Goal: Check status

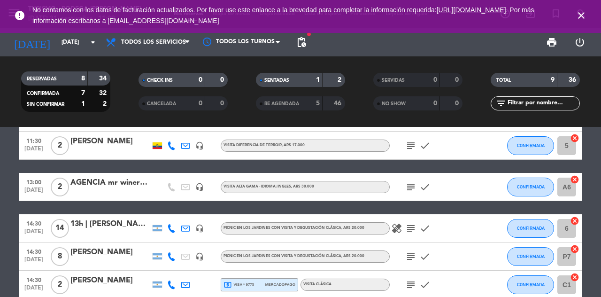
scroll to position [85, 0]
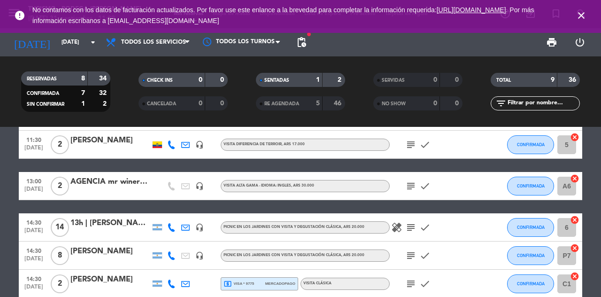
click at [405, 188] on icon "subject" at bounding box center [410, 185] width 11 height 11
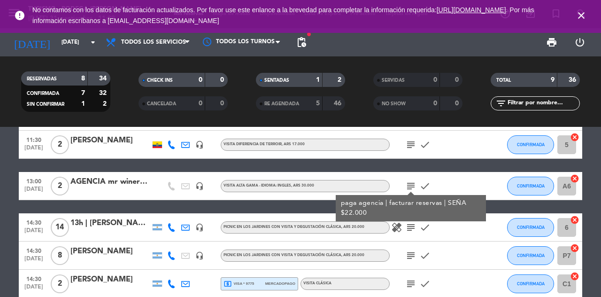
click at [459, 163] on div "10:00 [DATE] 2 [PERSON_NAME] local_atm master * 4980 mercadopago VISITA CLÁSICA…" at bounding box center [300, 214] width 563 height 306
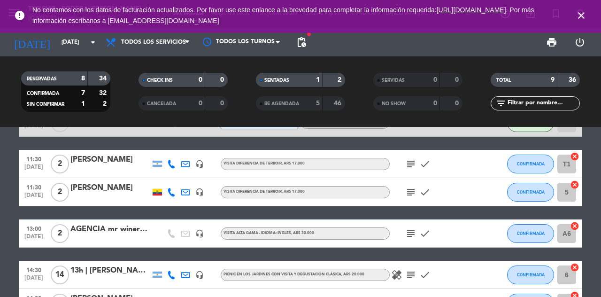
scroll to position [40, 0]
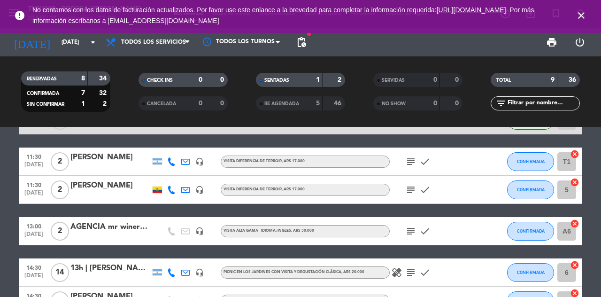
click at [406, 191] on icon "subject" at bounding box center [410, 189] width 11 height 11
click at [466, 210] on div "10:00 [DATE] 2 [PERSON_NAME] local_atm master * 4980 mercadopago VISITA CLÁSICA…" at bounding box center [300, 259] width 563 height 306
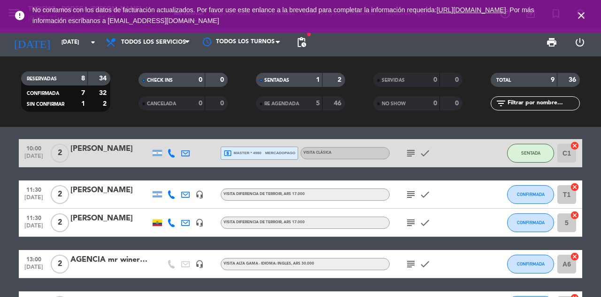
scroll to position [0, 0]
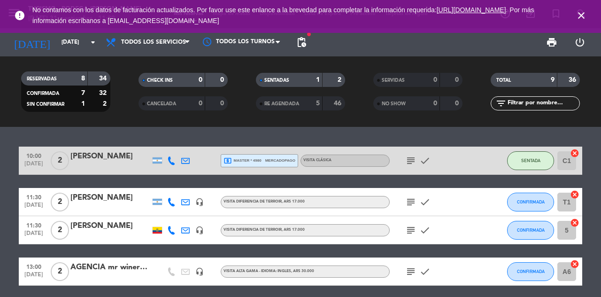
click at [578, 19] on icon "close" at bounding box center [581, 15] width 11 height 11
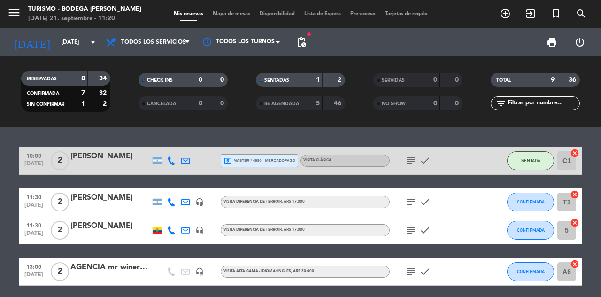
click at [412, 191] on div "subject check" at bounding box center [432, 202] width 85 height 28
click at [408, 197] on icon "subject" at bounding box center [410, 201] width 11 height 11
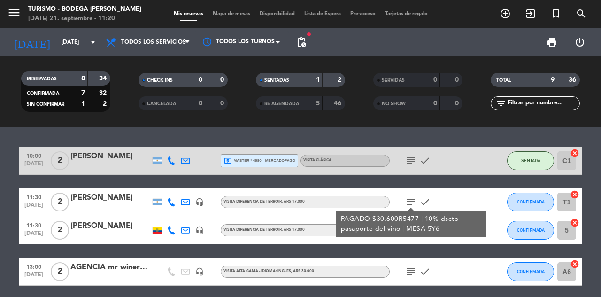
click at [478, 251] on div "10:00 [DATE] 2 [PERSON_NAME] local_atm master * 4980 mercadopago VISITA CLÁSICA…" at bounding box center [300, 299] width 563 height 306
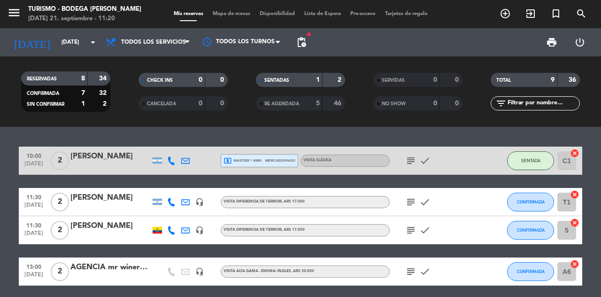
click at [408, 231] on icon "subject" at bounding box center [410, 229] width 11 height 11
click at [458, 229] on div "subject MESA 2 check" at bounding box center [432, 230] width 85 height 28
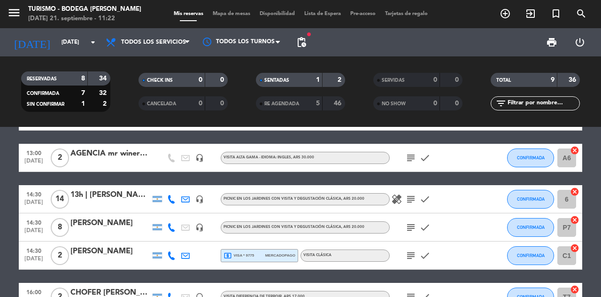
scroll to position [114, 0]
click at [411, 211] on div "healing subject check" at bounding box center [432, 199] width 85 height 28
click at [415, 196] on icon "subject" at bounding box center [410, 198] width 11 height 11
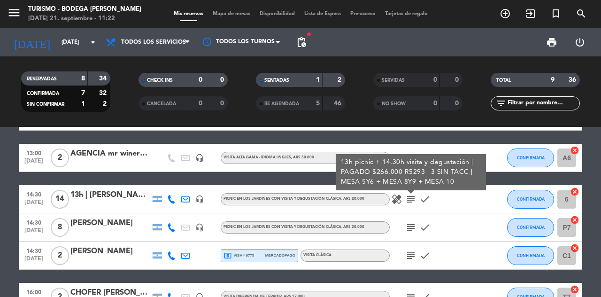
click at [466, 236] on div "subject check" at bounding box center [432, 227] width 85 height 28
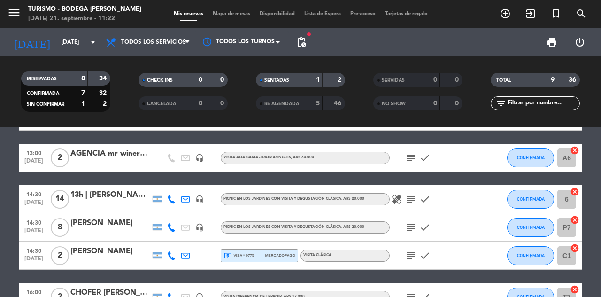
click at [401, 201] on icon "healing" at bounding box center [396, 198] width 11 height 11
click at [401, 195] on icon "healing" at bounding box center [396, 198] width 11 height 11
click at [408, 197] on icon "subject" at bounding box center [410, 198] width 11 height 11
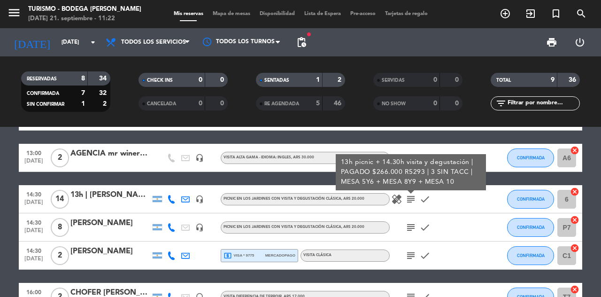
click at [474, 224] on div at bounding box center [486, 227] width 25 height 28
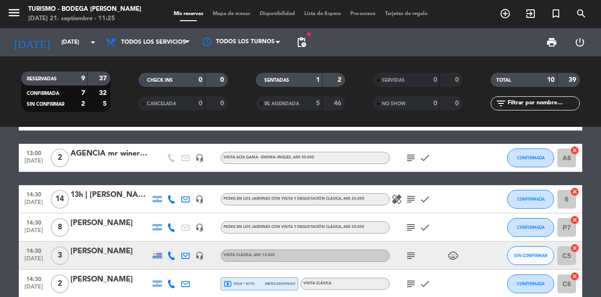
scroll to position [0, 0]
